Goal: Use online tool/utility: Utilize a website feature to perform a specific function

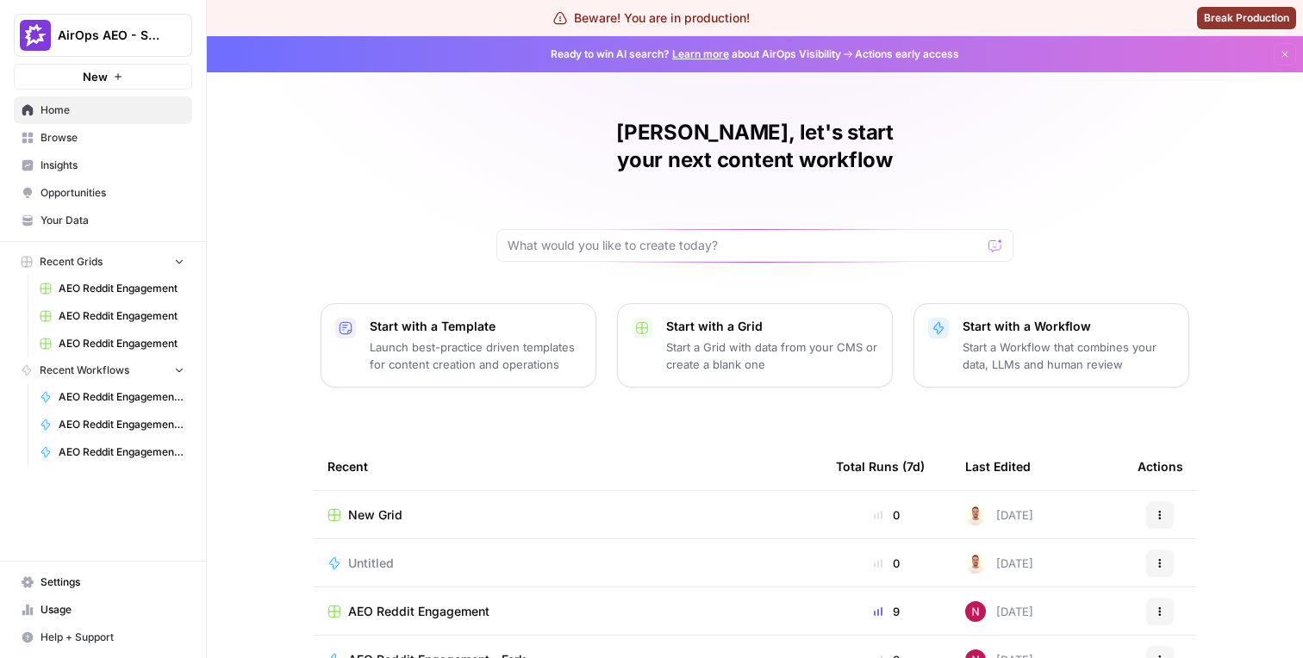
click at [67, 165] on span "Insights" at bounding box center [113, 166] width 144 height 16
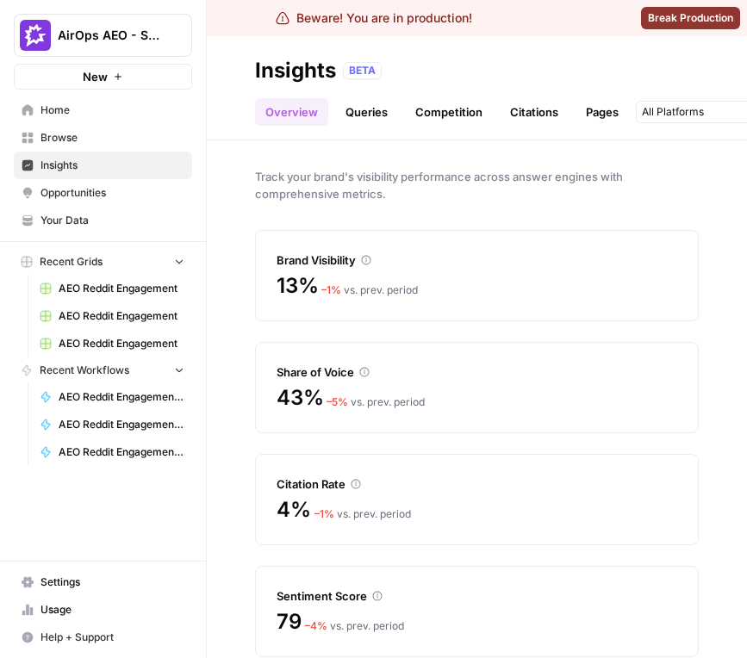
click at [376, 115] on link "Queries" at bounding box center [366, 112] width 63 height 28
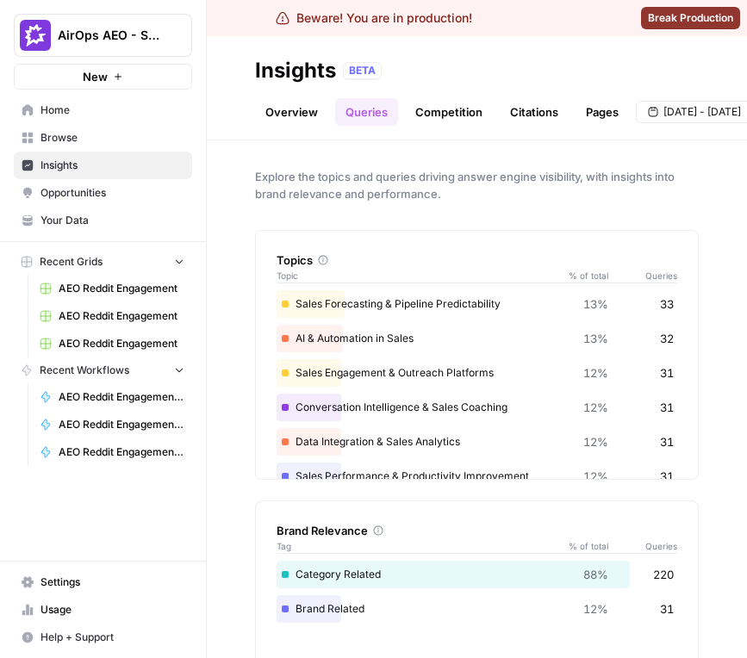
click at [447, 117] on link "Competition" at bounding box center [449, 112] width 88 height 28
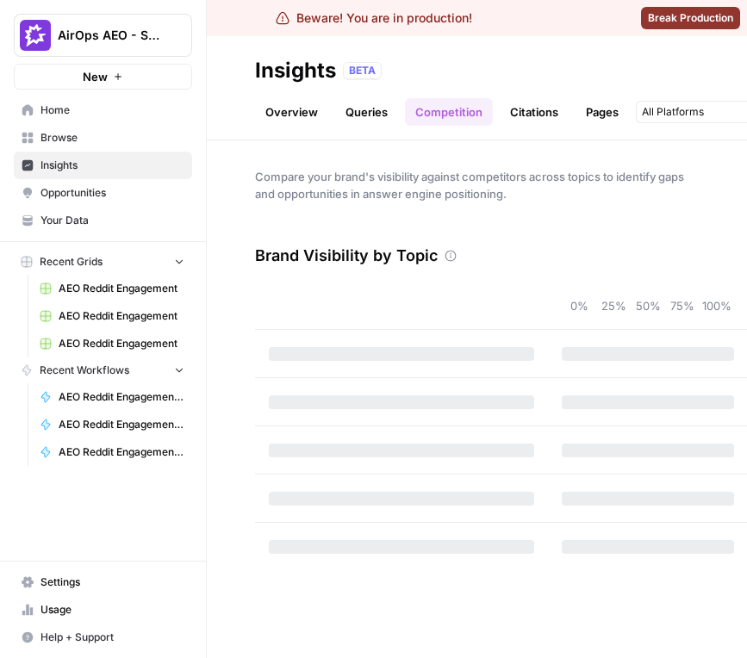
click at [377, 115] on link "Queries" at bounding box center [366, 112] width 63 height 28
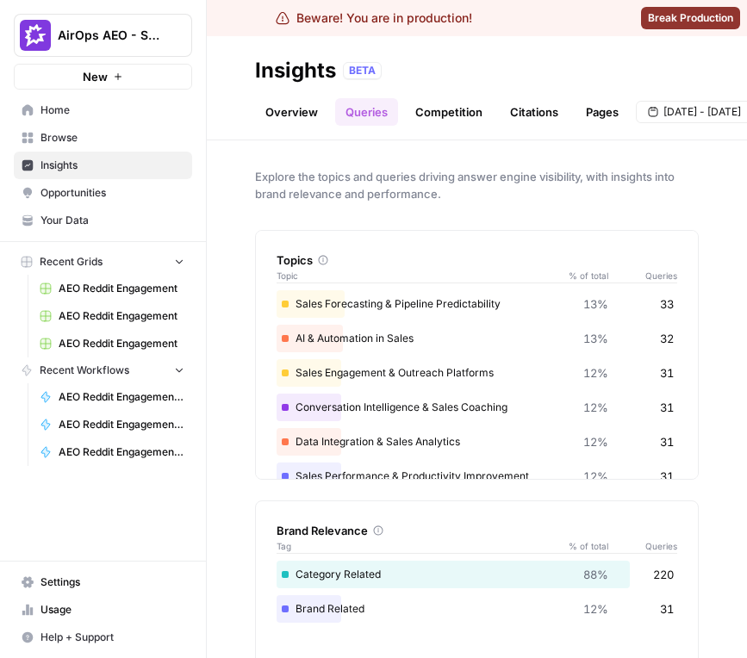
click at [455, 116] on link "Competition" at bounding box center [449, 112] width 88 height 28
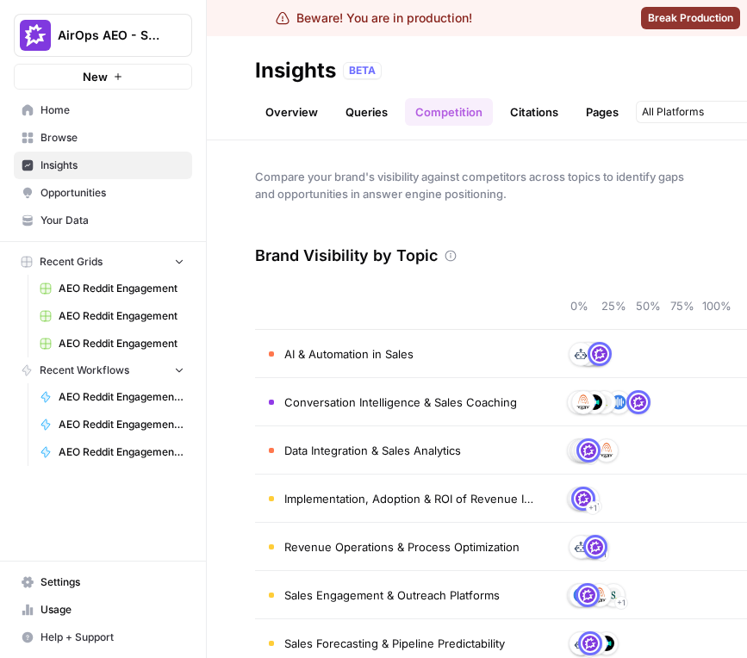
click at [300, 117] on link "Overview" at bounding box center [291, 112] width 73 height 28
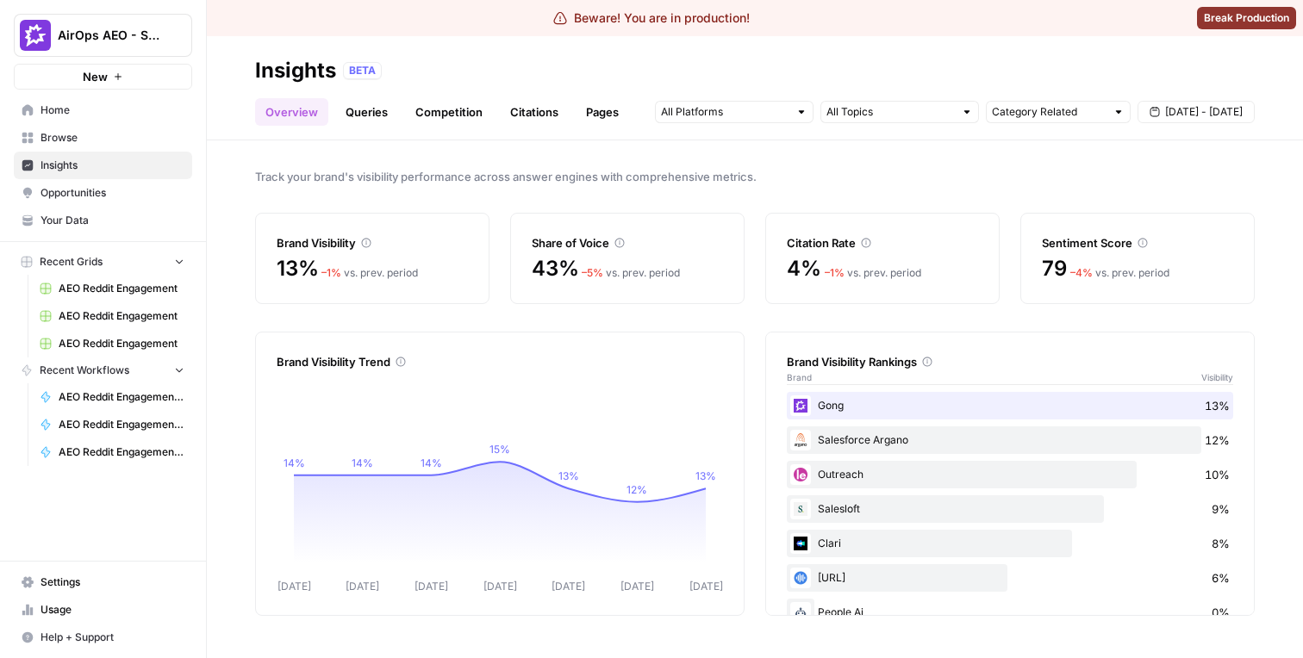
click at [386, 116] on link "Queries" at bounding box center [366, 112] width 63 height 28
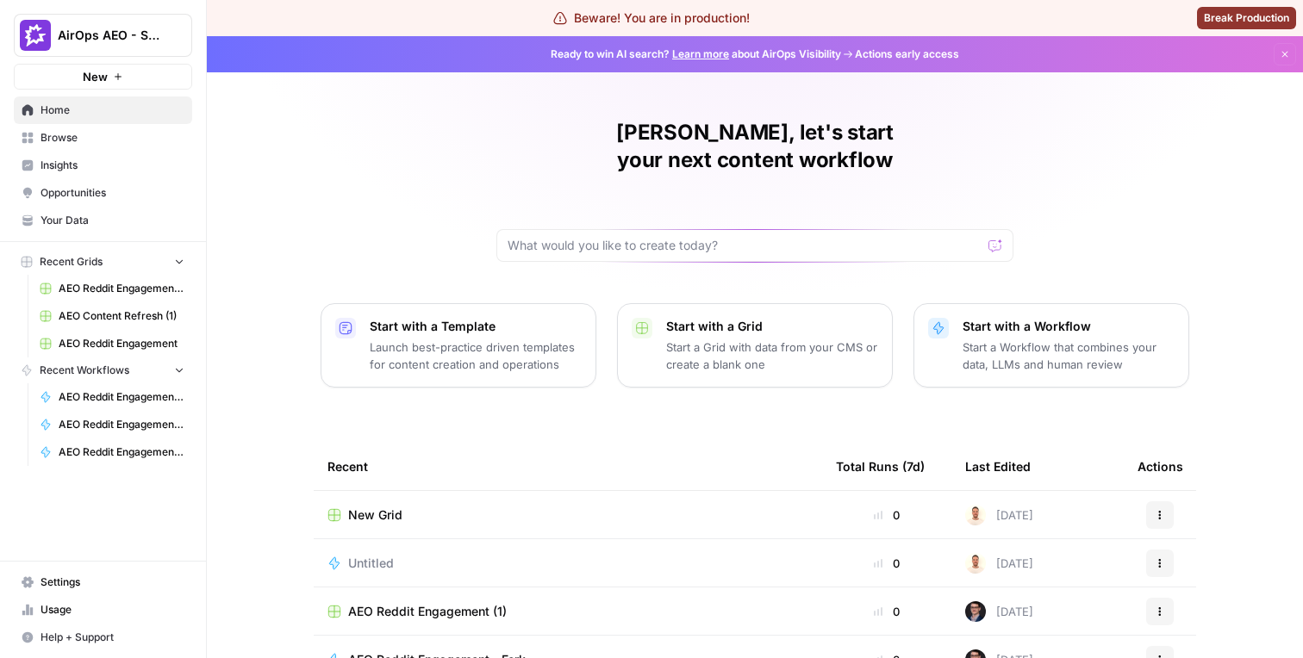
click at [81, 140] on span "Browse" at bounding box center [113, 138] width 144 height 16
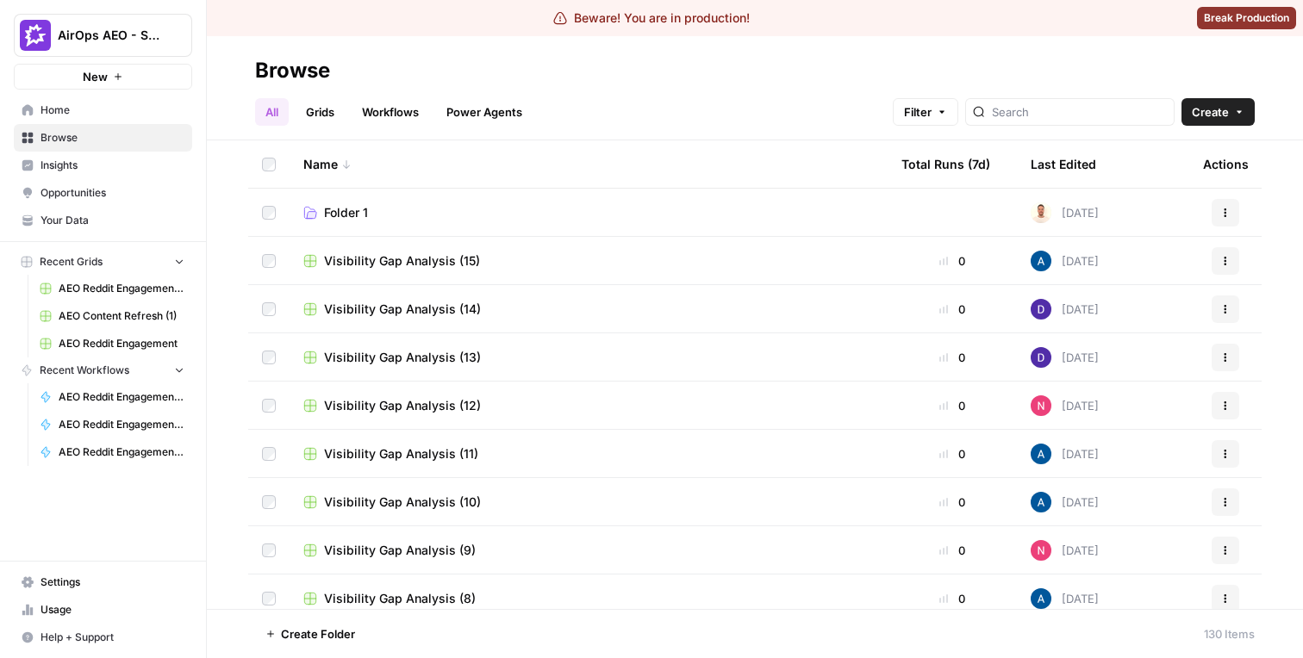
click at [321, 115] on link "Grids" at bounding box center [320, 112] width 49 height 28
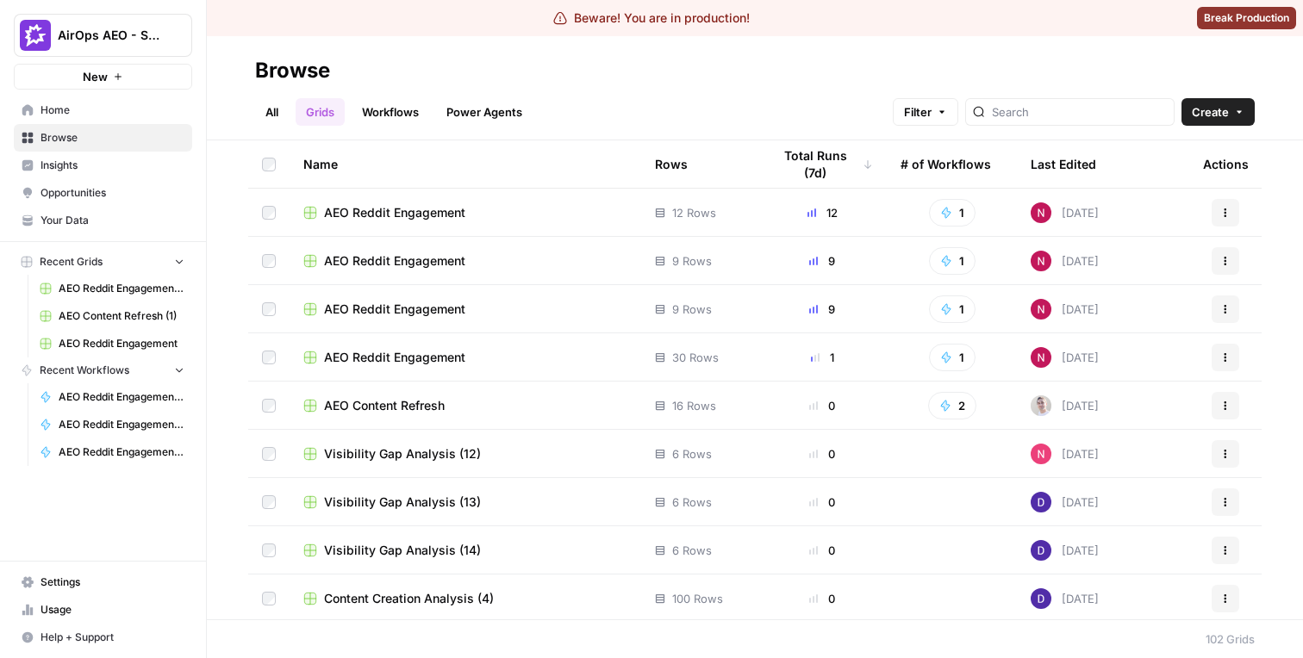
click at [406, 209] on span "AEO Reddit Engagement" at bounding box center [394, 212] width 141 height 17
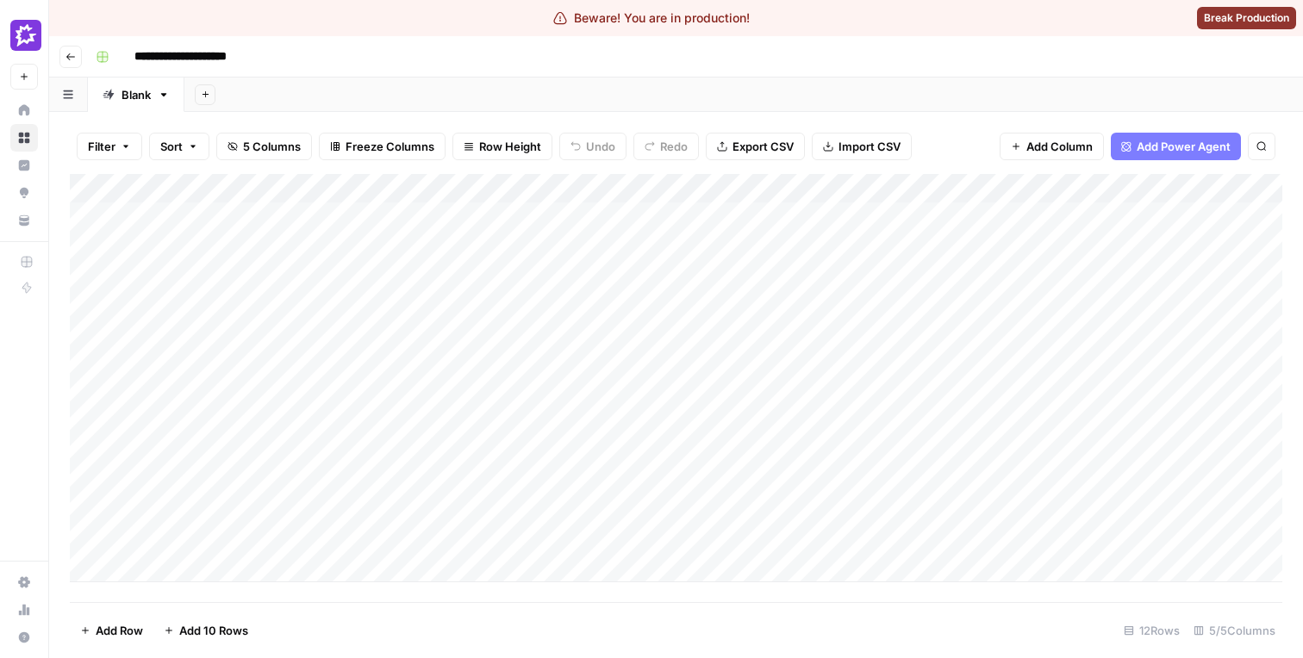
click at [1067, 144] on span "Add Column" at bounding box center [1059, 146] width 66 height 17
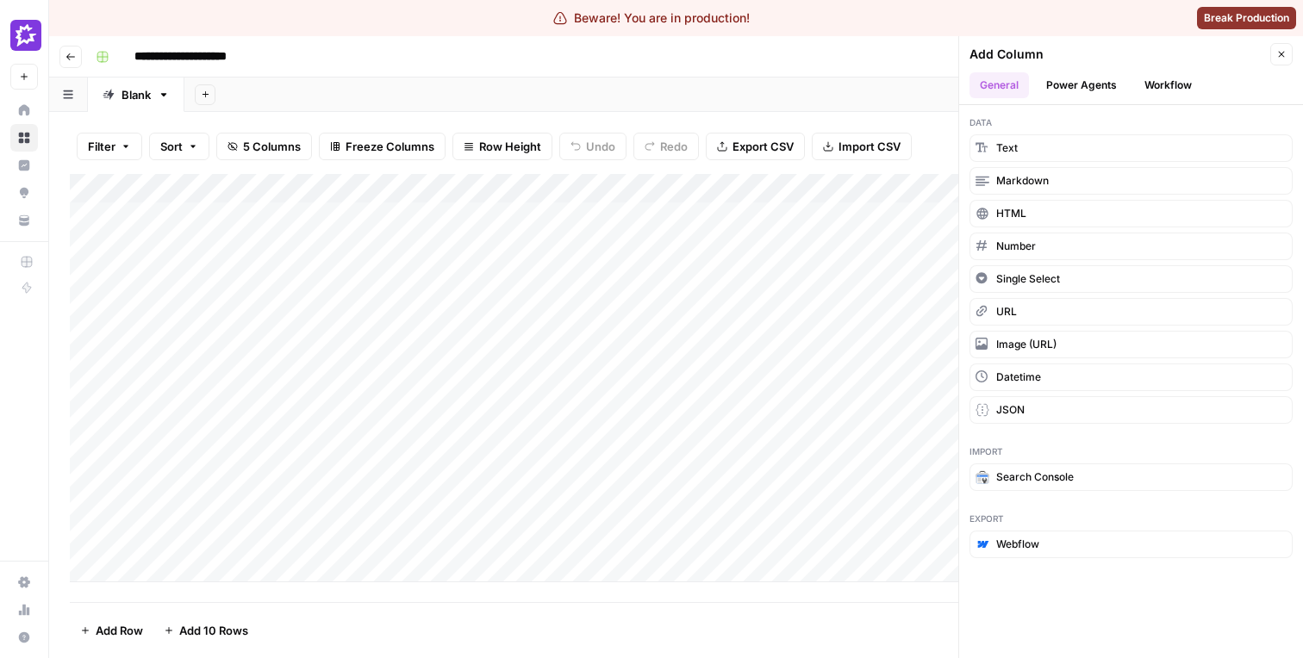
click at [1098, 85] on button "Power Agents" at bounding box center [1081, 85] width 91 height 26
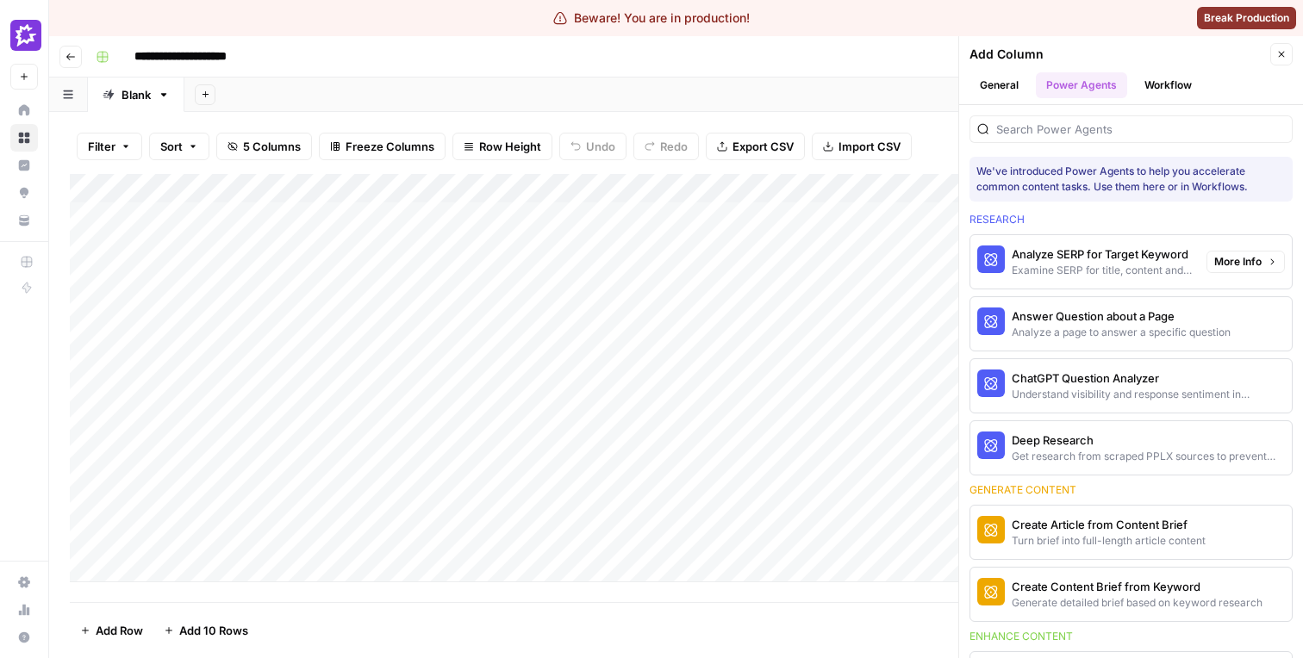
scroll to position [15, 0]
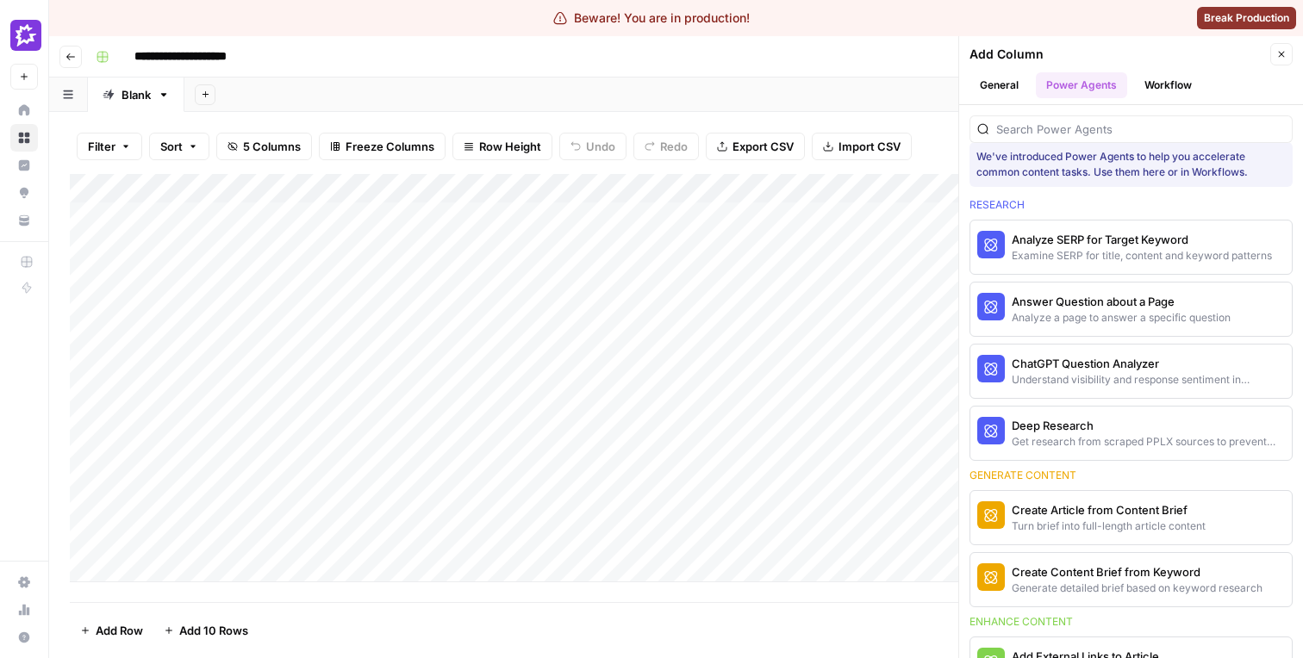
click at [0, 0] on div "Add Column" at bounding box center [0, 0] width 0 height 0
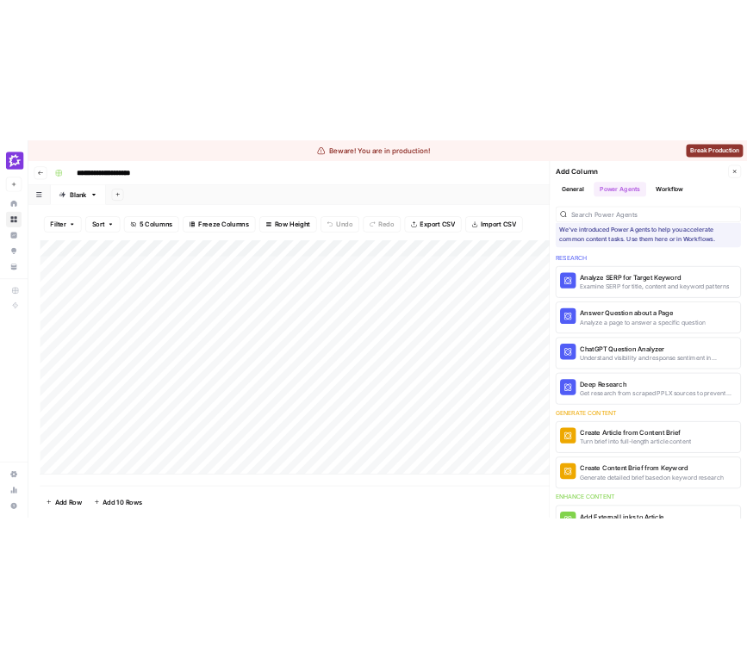
scroll to position [0, 0]
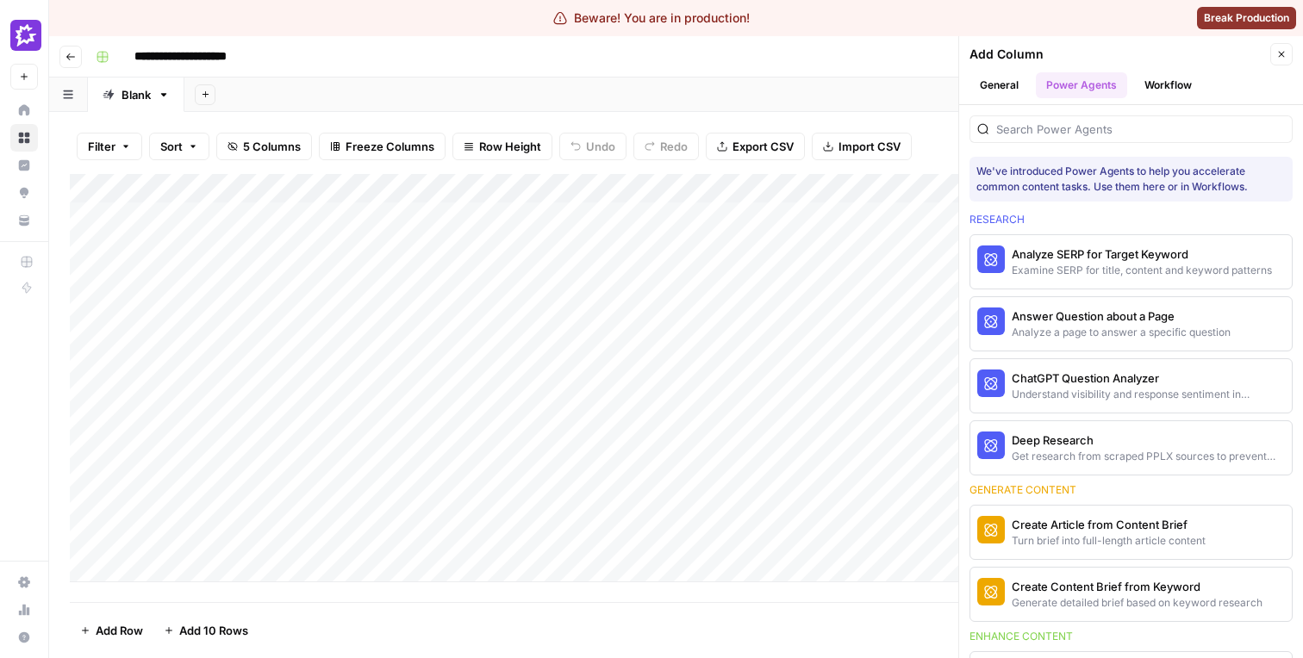
click at [984, 174] on div "We've introduced Power Agents to help you accelerate common content tasks. Use …" at bounding box center [1130, 179] width 309 height 31
drag, startPoint x: 984, startPoint y: 174, endPoint x: 1220, endPoint y: 173, distance: 236.1
click at [1220, 173] on div "We've introduced Power Agents to help you accelerate common content tasks. Use …" at bounding box center [1130, 179] width 309 height 31
copy div "We've introduced Power Agents to help you accelerate"
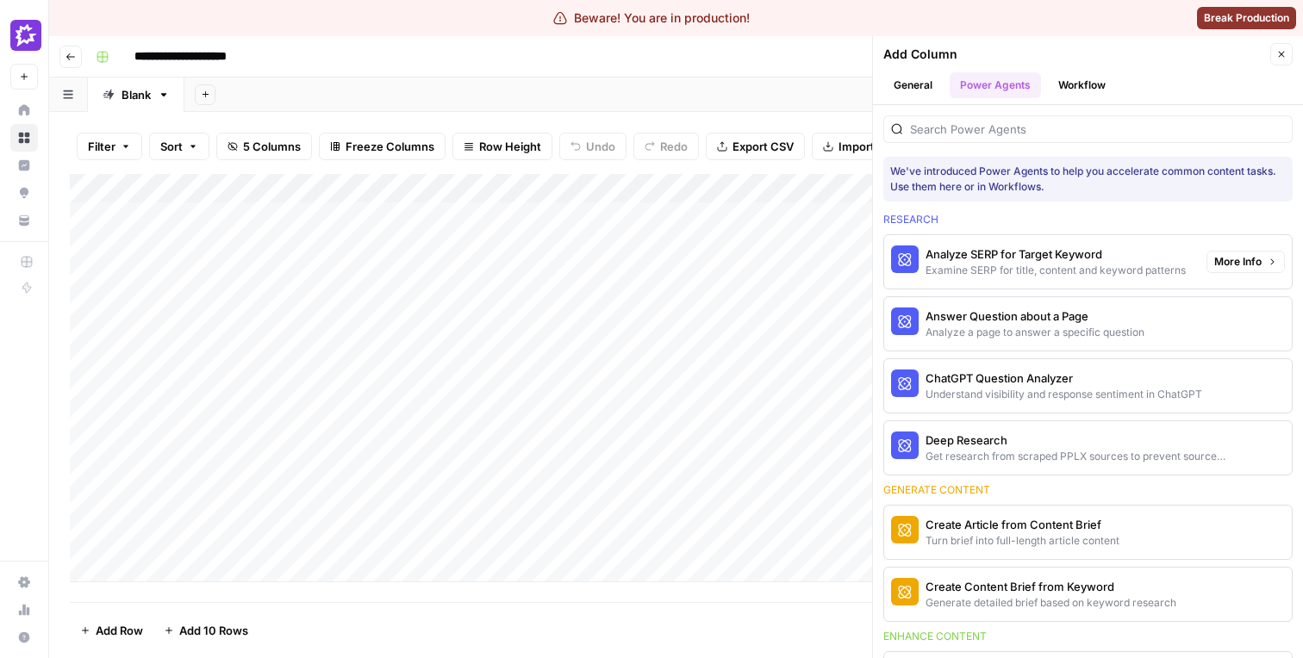
click at [975, 271] on div "Examine SERP for title, content and keyword patterns" at bounding box center [1056, 271] width 260 height 16
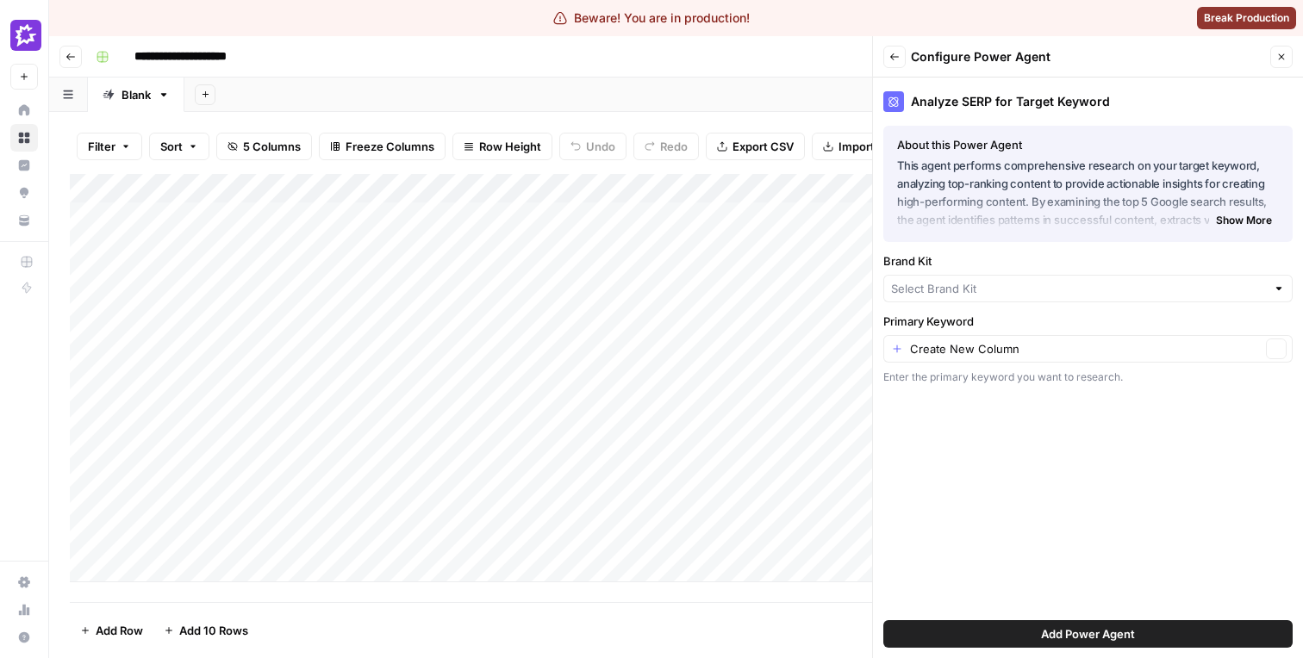
type input "Gong"
click at [965, 213] on p "This agent performs comprehensive research on your target keyword, analyzing to…" at bounding box center [1088, 193] width 382 height 73
click at [1219, 218] on span "Show More" at bounding box center [1244, 226] width 56 height 16
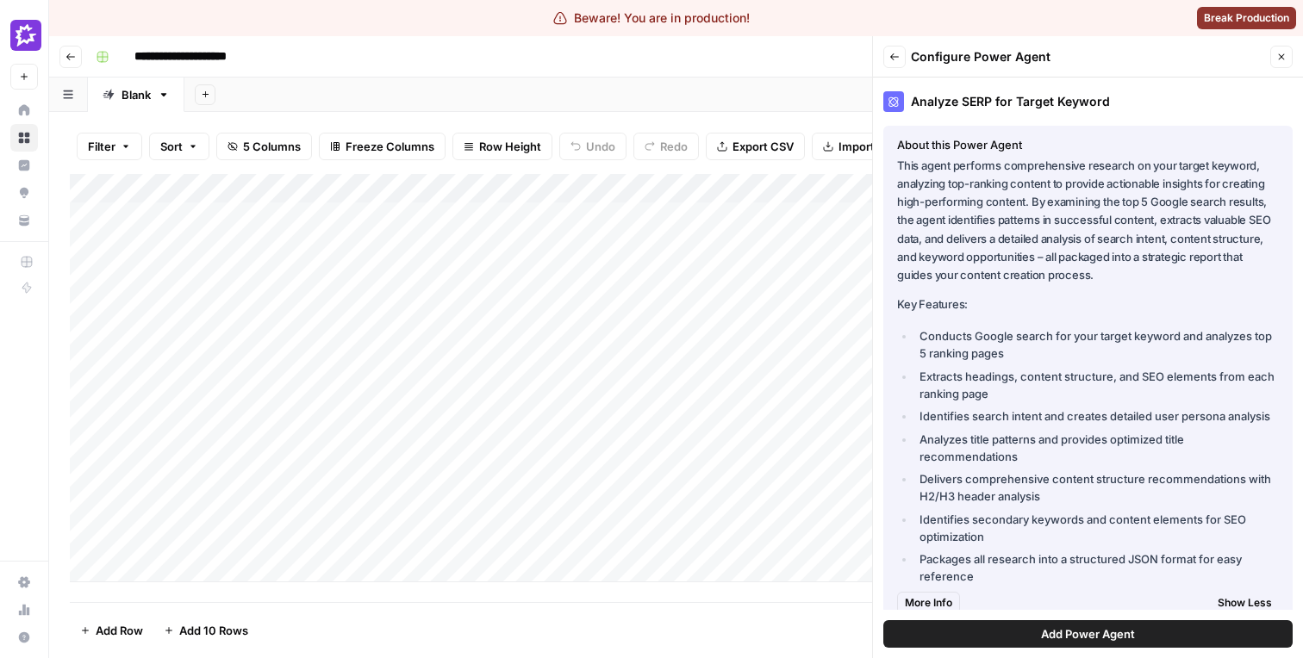
click at [896, 53] on icon "button" at bounding box center [894, 57] width 10 height 10
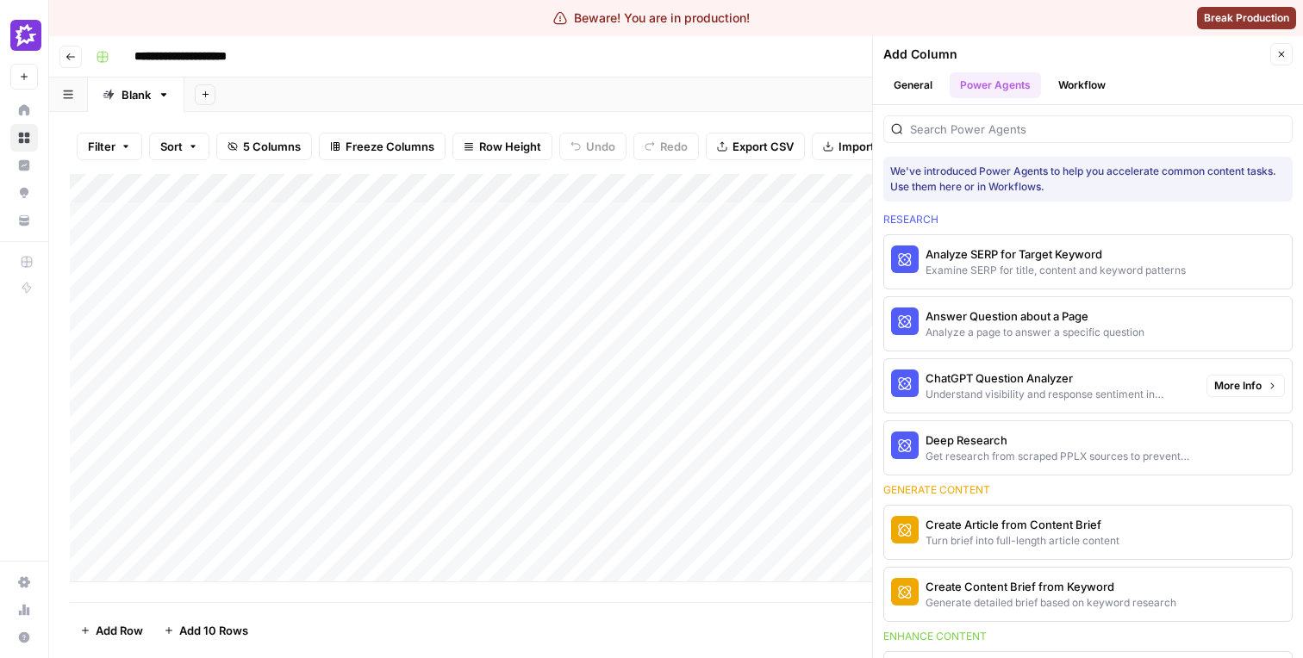
click at [1131, 449] on div "Get research from scraped PPLX sources to prevent source hallucination" at bounding box center [1059, 457] width 267 height 16
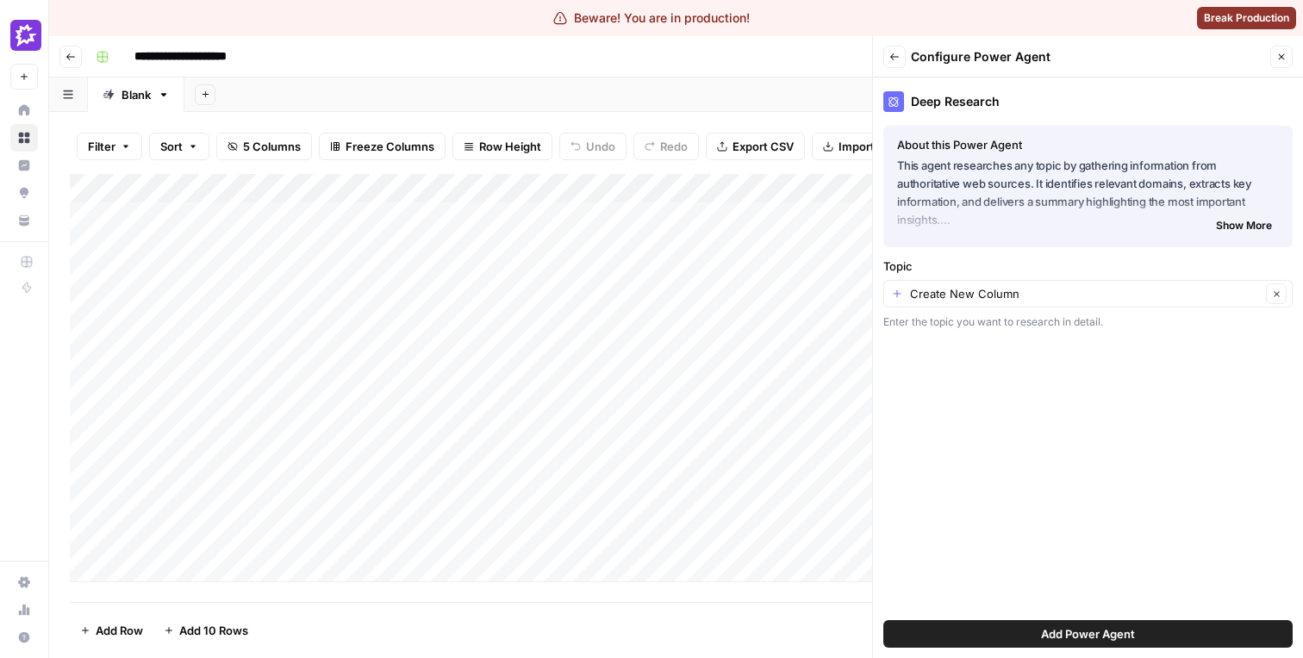
click at [1045, 194] on p "This agent researches any topic by gathering information from authoritative web…" at bounding box center [1088, 193] width 382 height 73
click at [1227, 225] on span "Show More" at bounding box center [1244, 226] width 56 height 16
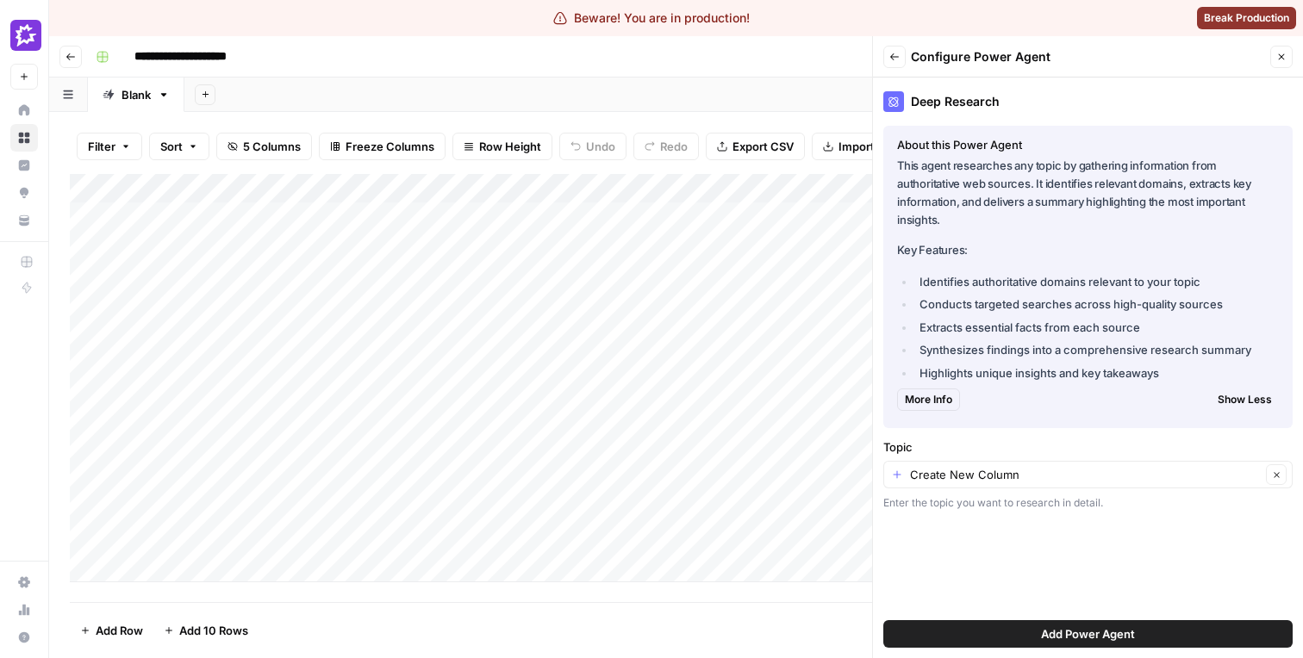
click at [902, 53] on button "Back" at bounding box center [894, 57] width 22 height 22
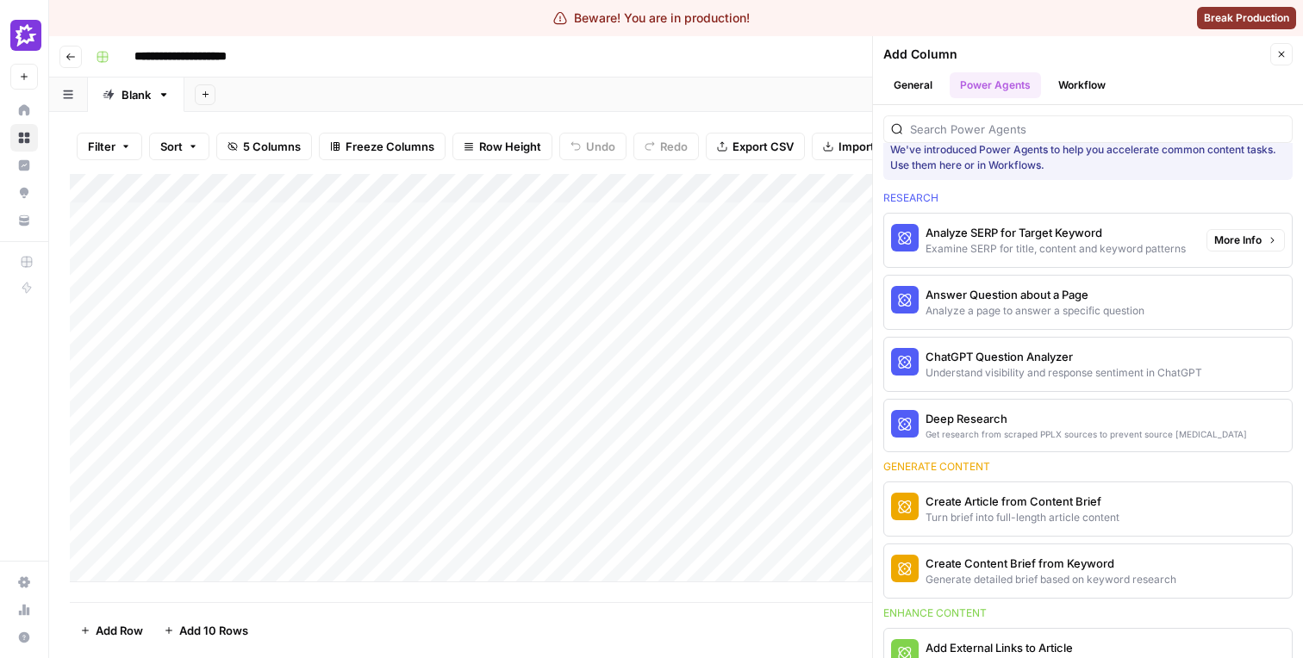
scroll to position [26, 0]
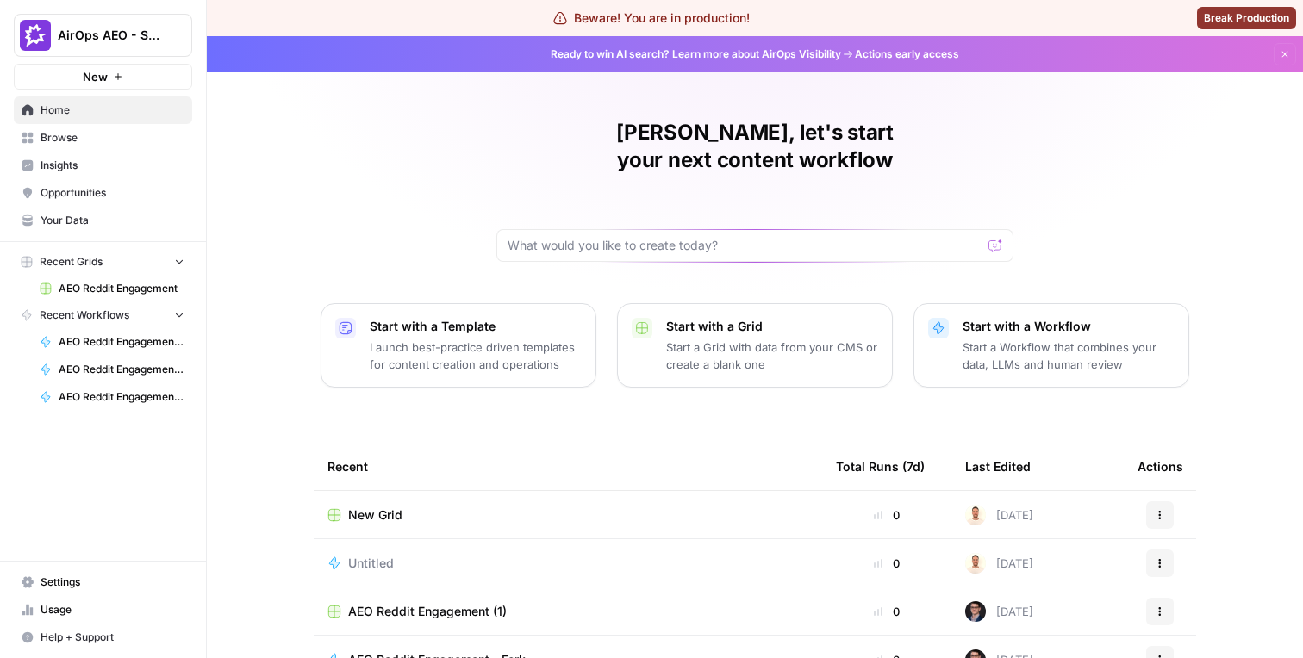
click at [84, 137] on span "Browse" at bounding box center [113, 138] width 144 height 16
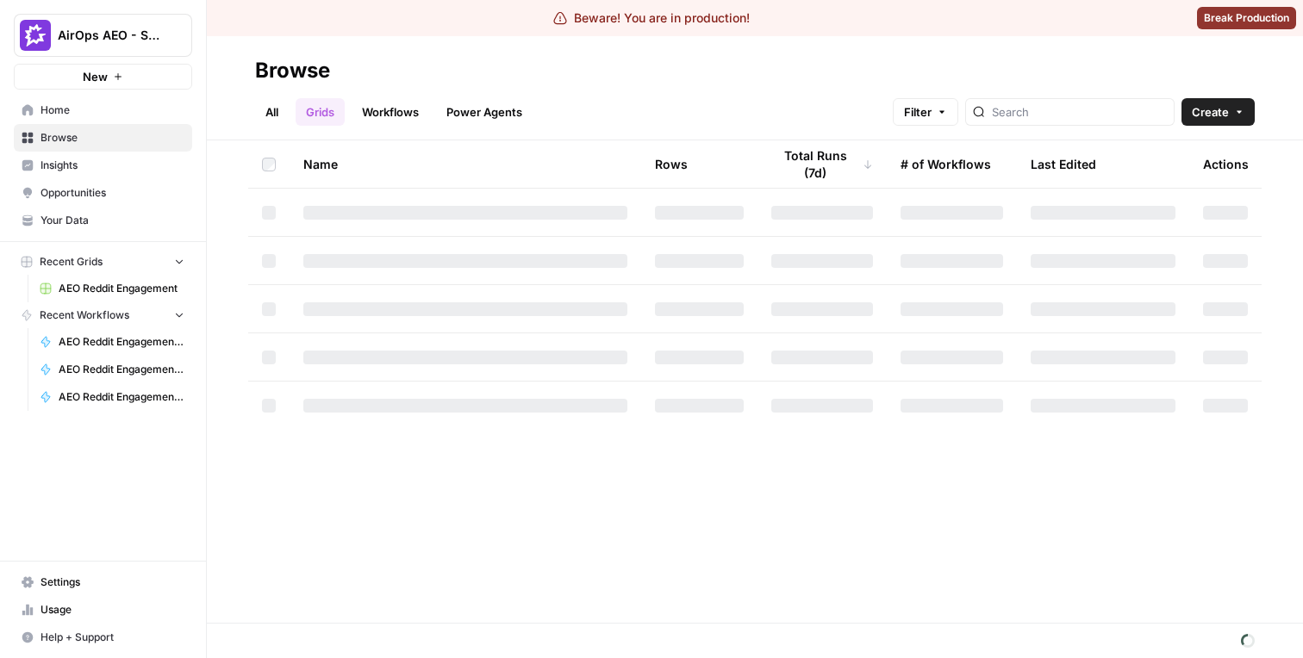
click at [388, 115] on link "Workflows" at bounding box center [391, 112] width 78 height 28
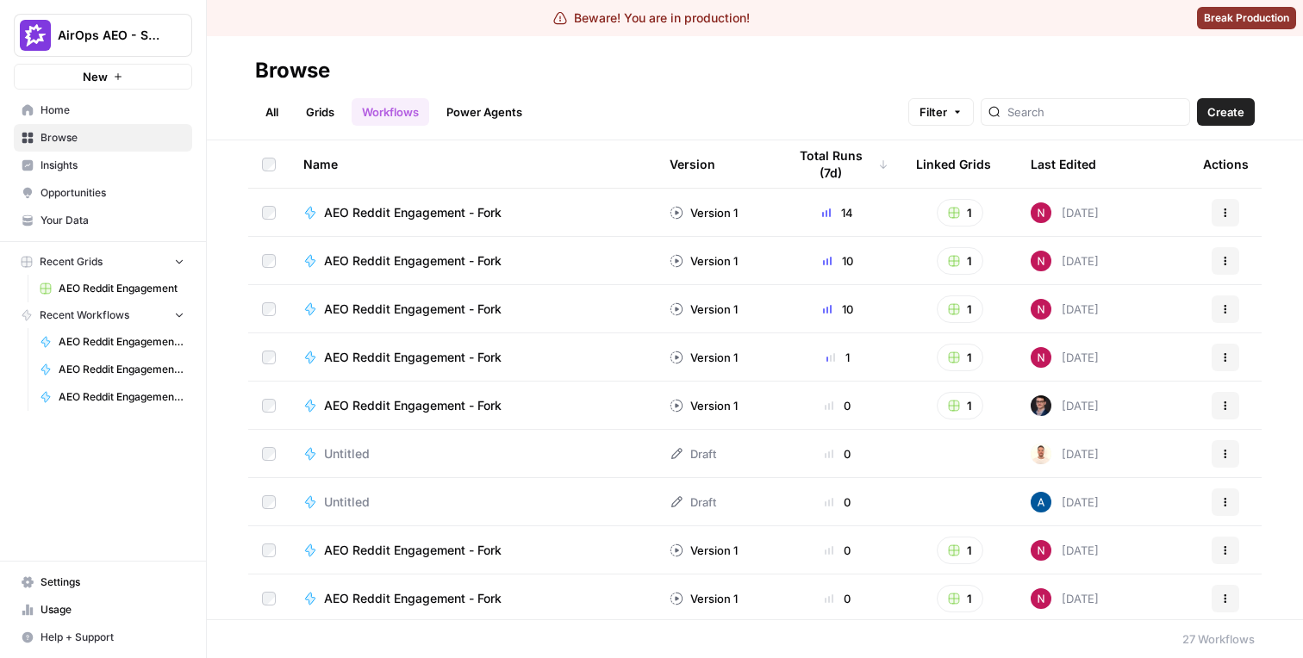
click at [387, 213] on span "AEO Reddit Engagement - Fork" at bounding box center [413, 212] width 178 height 17
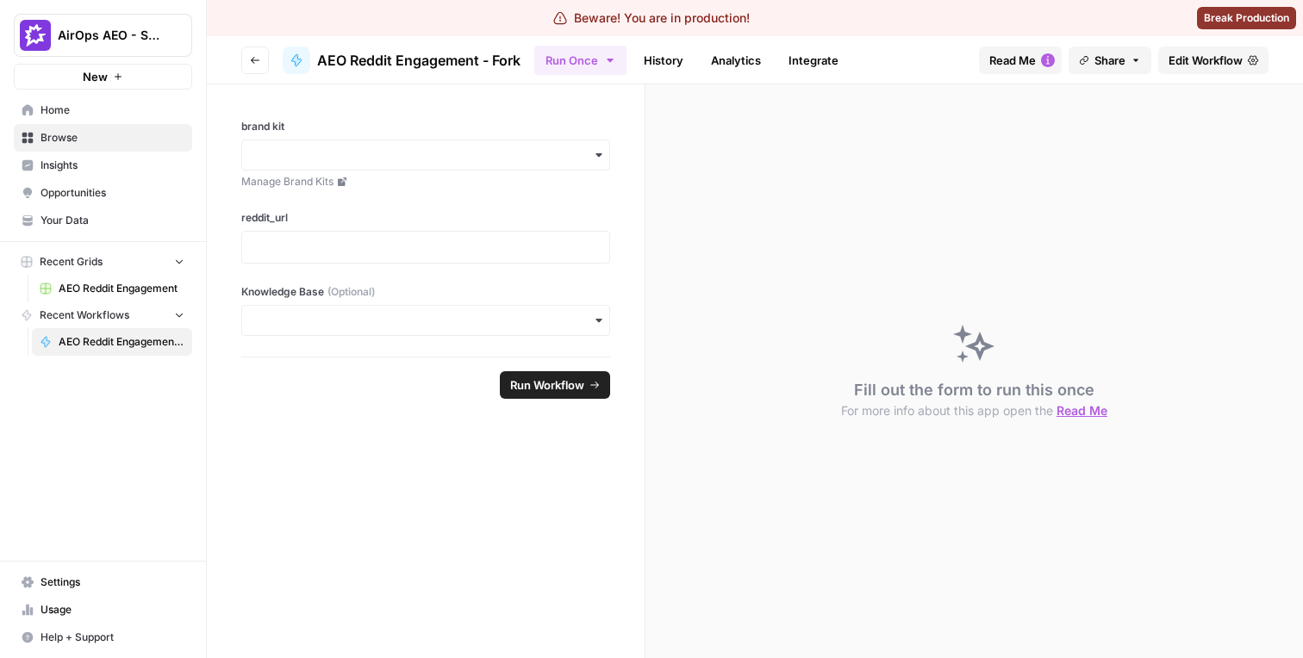
click at [1210, 56] on span "Edit Workflow" at bounding box center [1206, 60] width 74 height 17
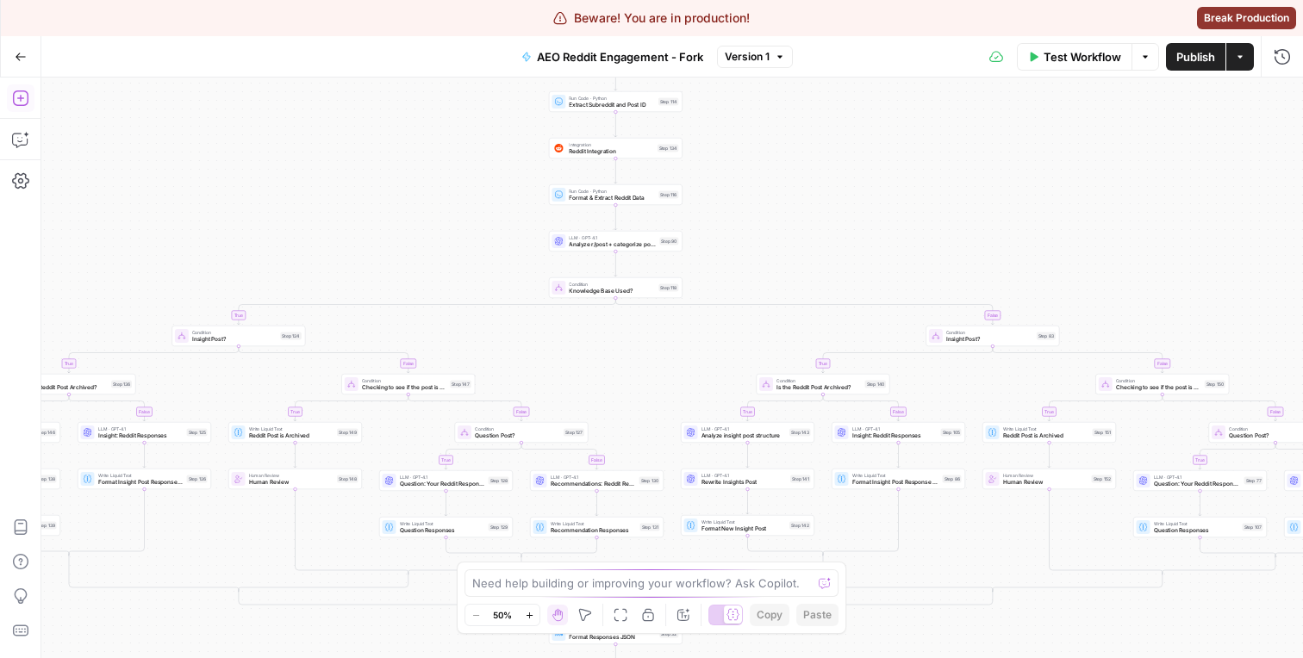
drag, startPoint x: 25, startPoint y: 108, endPoint x: 22, endPoint y: 96, distance: 12.5
click at [22, 96] on icon "button" at bounding box center [20, 98] width 17 height 17
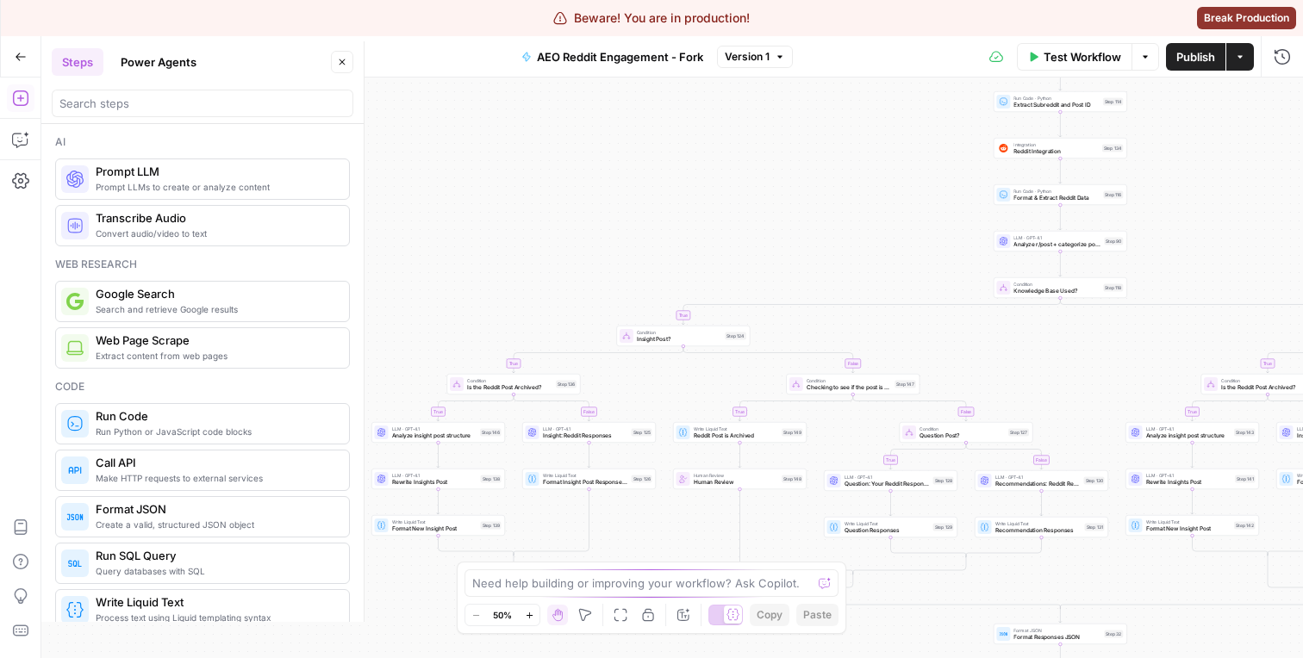
click at [163, 64] on button "Power Agents" at bounding box center [158, 62] width 97 height 28
